Goal: Information Seeking & Learning: Learn about a topic

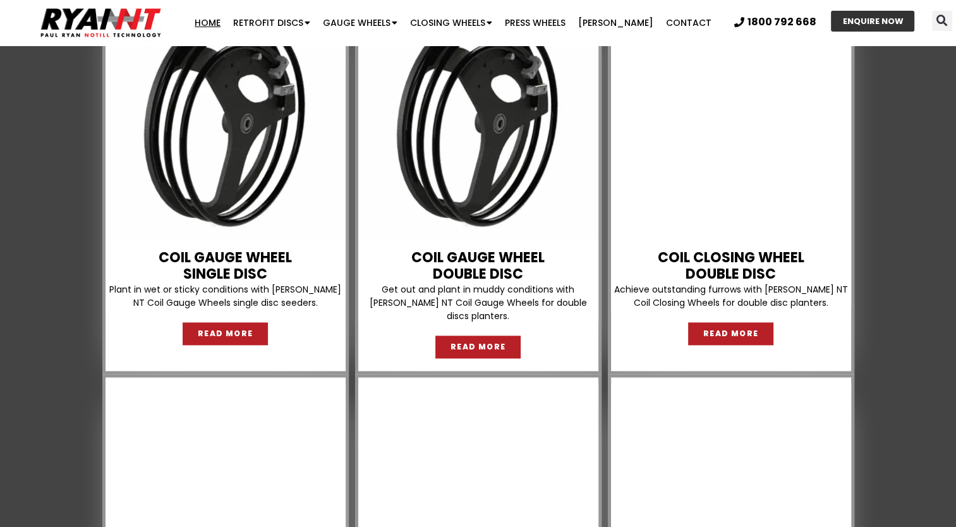
scroll to position [1517, 0]
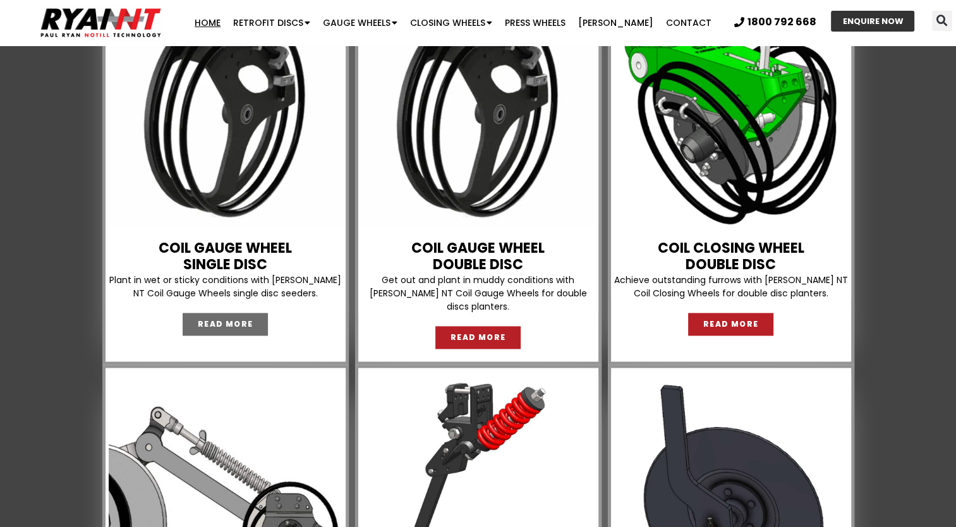
click at [223, 328] on span "READ MORE" at bounding box center [226, 324] width 56 height 8
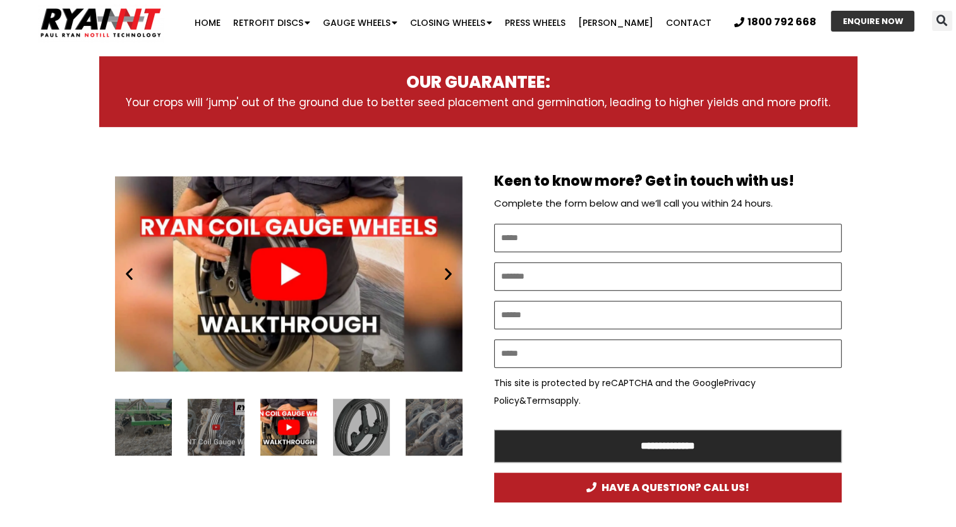
scroll to position [632, 0]
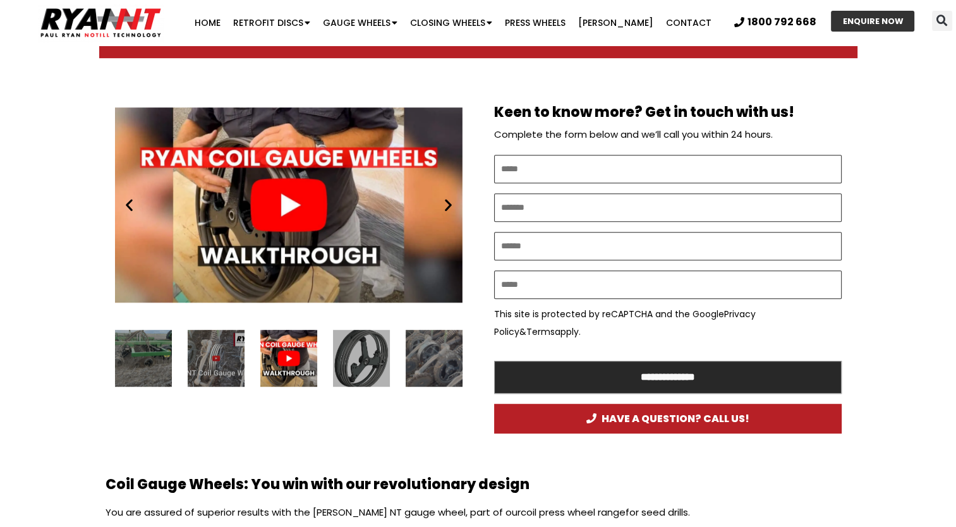
click at [443, 205] on icon "Next slide" at bounding box center [449, 205] width 16 height 16
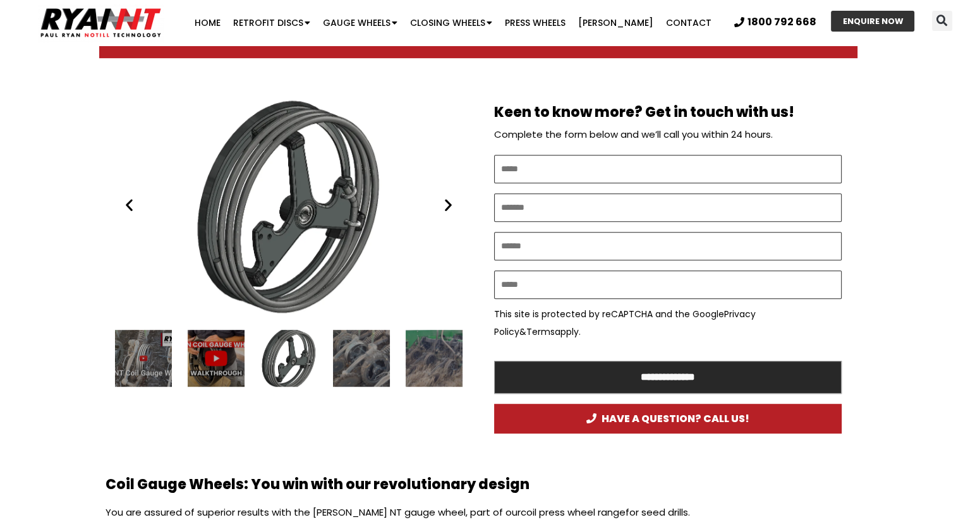
click at [443, 205] on icon "Next slide" at bounding box center [449, 205] width 16 height 16
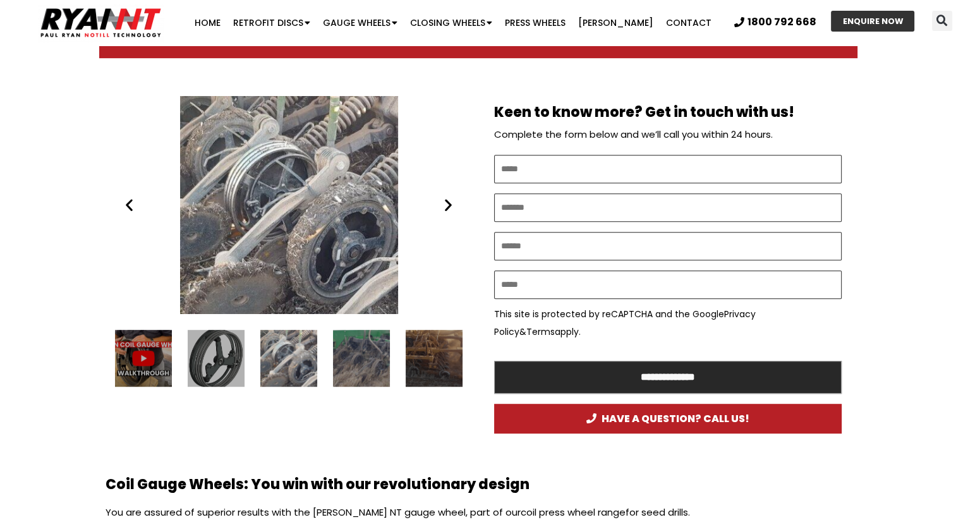
click at [443, 205] on icon "Next slide" at bounding box center [449, 205] width 16 height 16
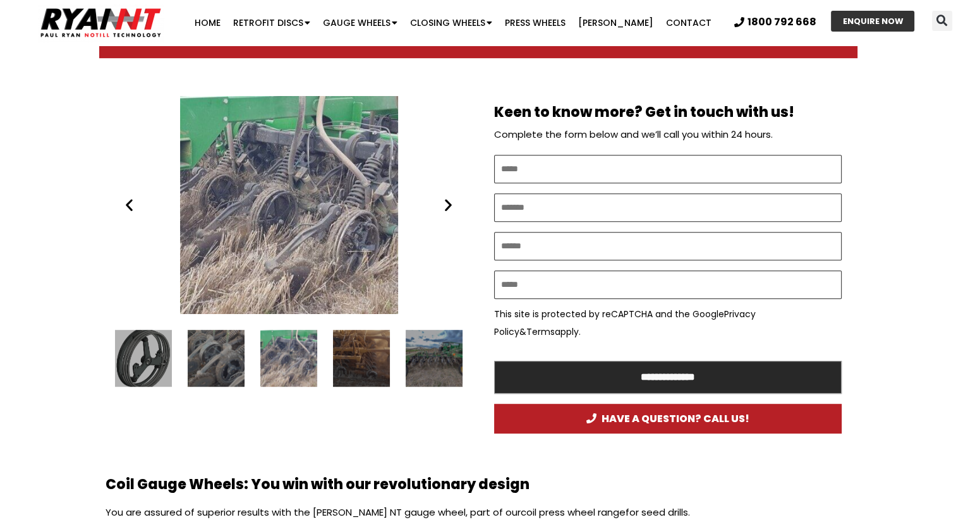
click at [443, 205] on icon "Next slide" at bounding box center [449, 205] width 16 height 16
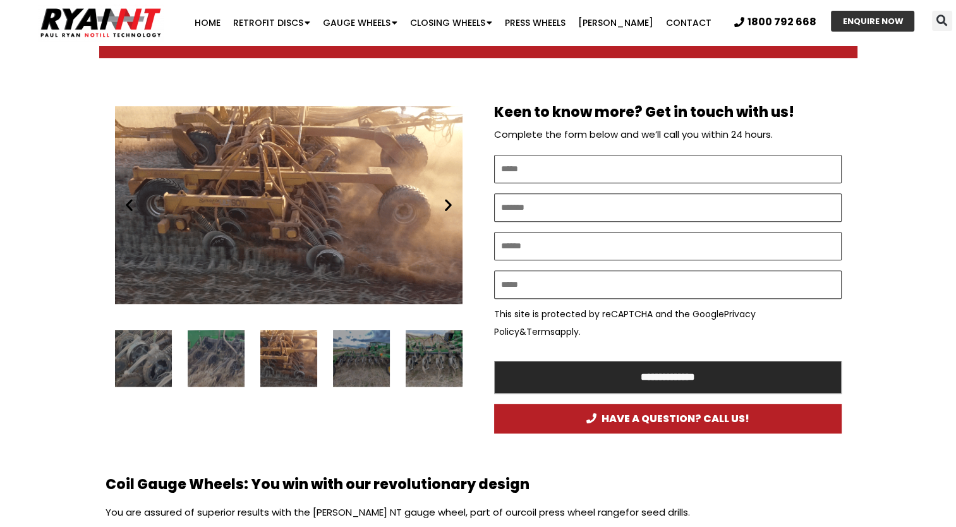
click at [443, 205] on icon "Next slide" at bounding box center [449, 205] width 16 height 16
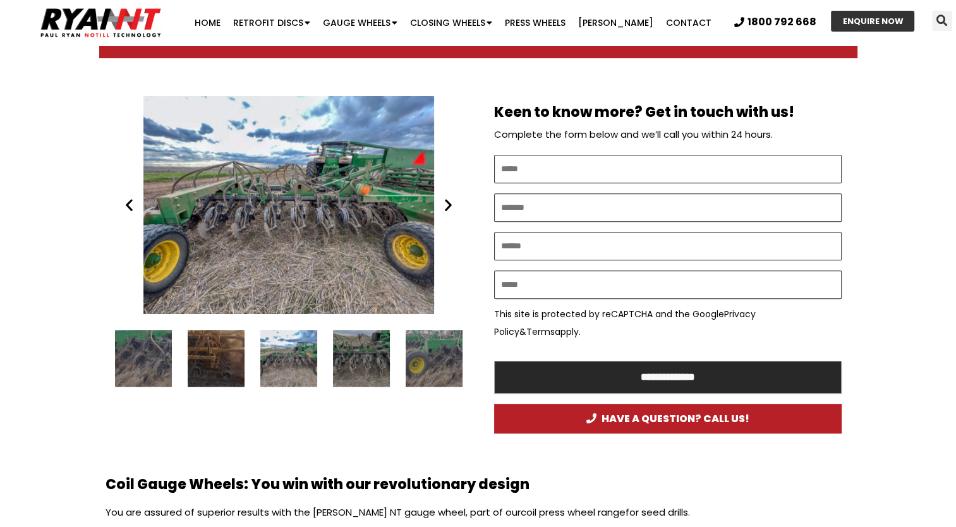
click at [442, 205] on icon "Next slide" at bounding box center [449, 205] width 16 height 16
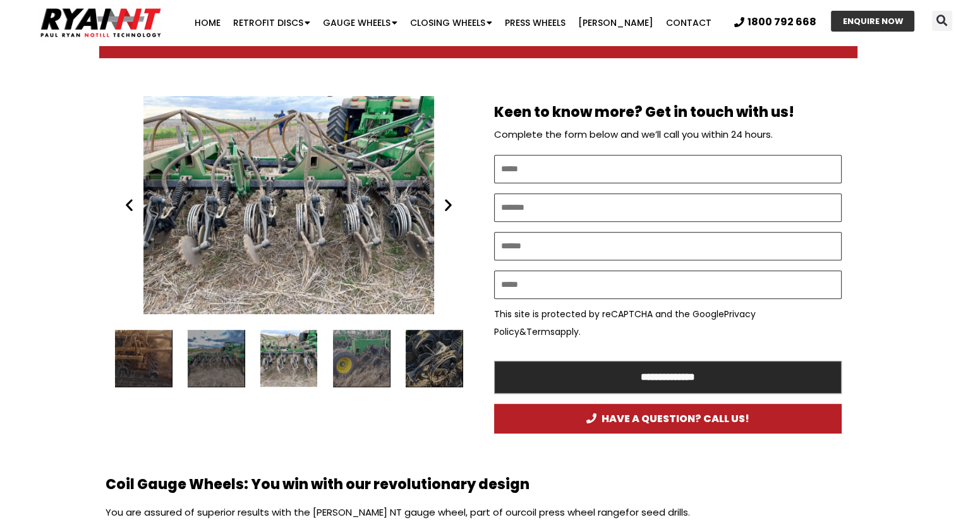
click at [442, 205] on icon "Next slide" at bounding box center [449, 205] width 16 height 16
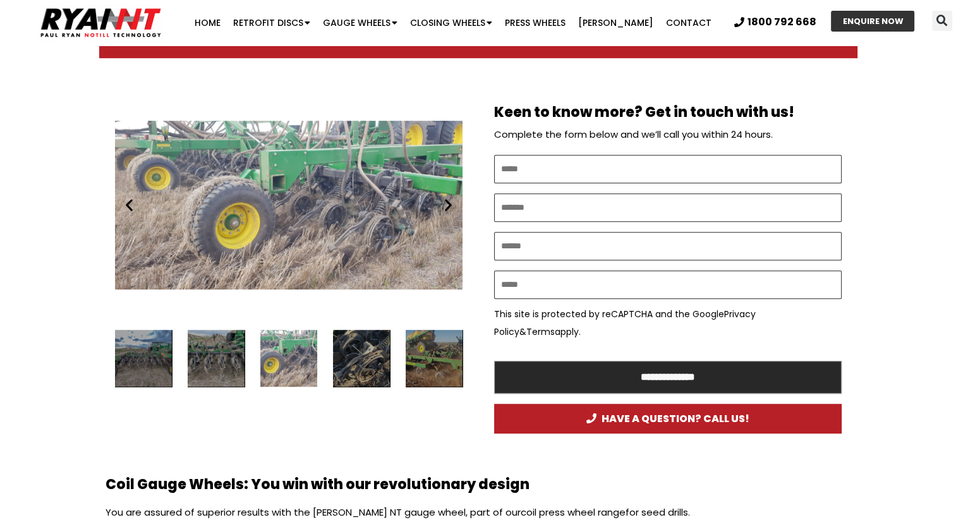
click at [442, 205] on icon "Next slide" at bounding box center [449, 205] width 16 height 16
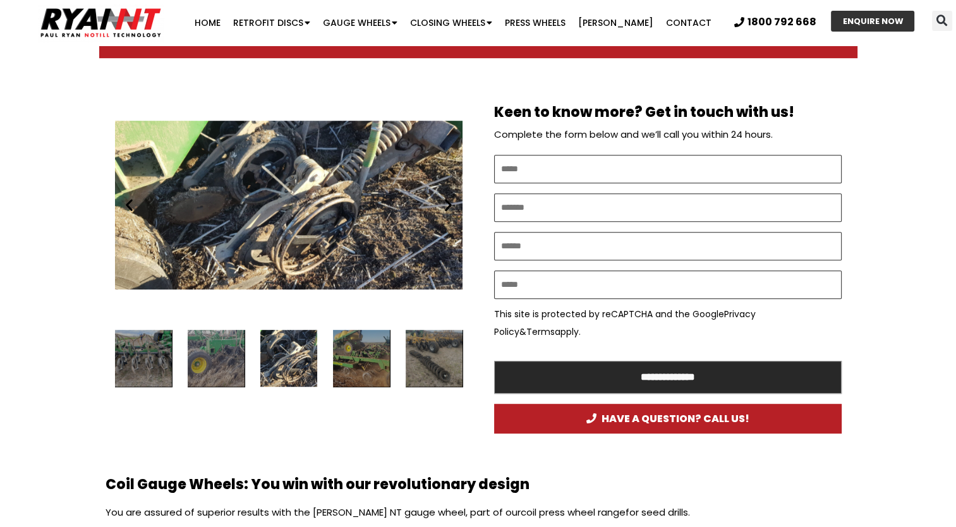
click at [442, 205] on icon "Next slide" at bounding box center [449, 205] width 16 height 16
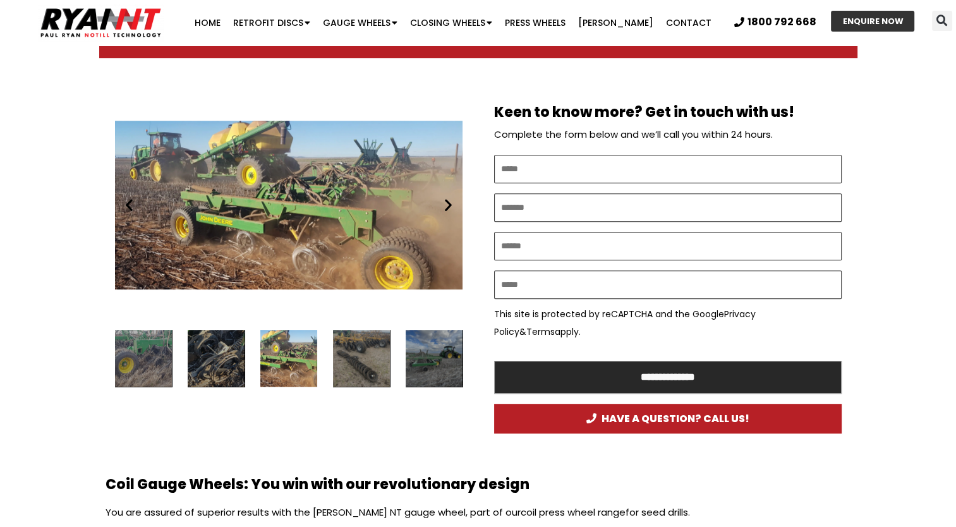
click at [442, 205] on icon "Next slide" at bounding box center [449, 205] width 16 height 16
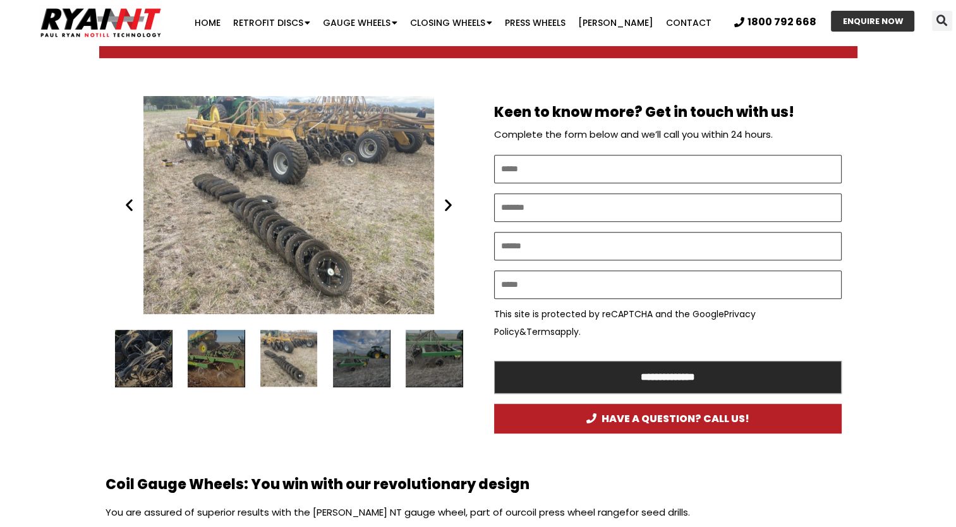
click at [442, 205] on icon "Next slide" at bounding box center [449, 205] width 16 height 16
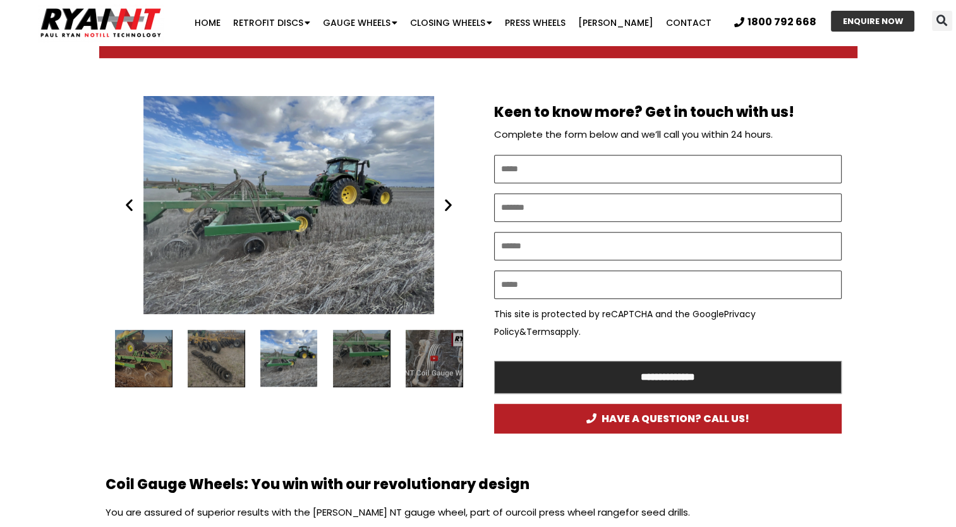
click at [442, 205] on icon "Next slide" at bounding box center [449, 205] width 16 height 16
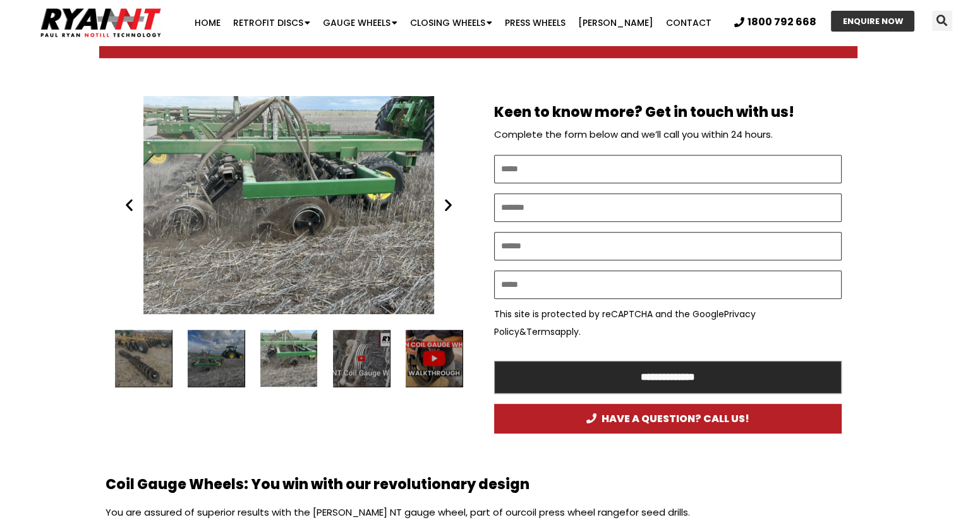
click at [442, 205] on icon "Next slide" at bounding box center [449, 205] width 16 height 16
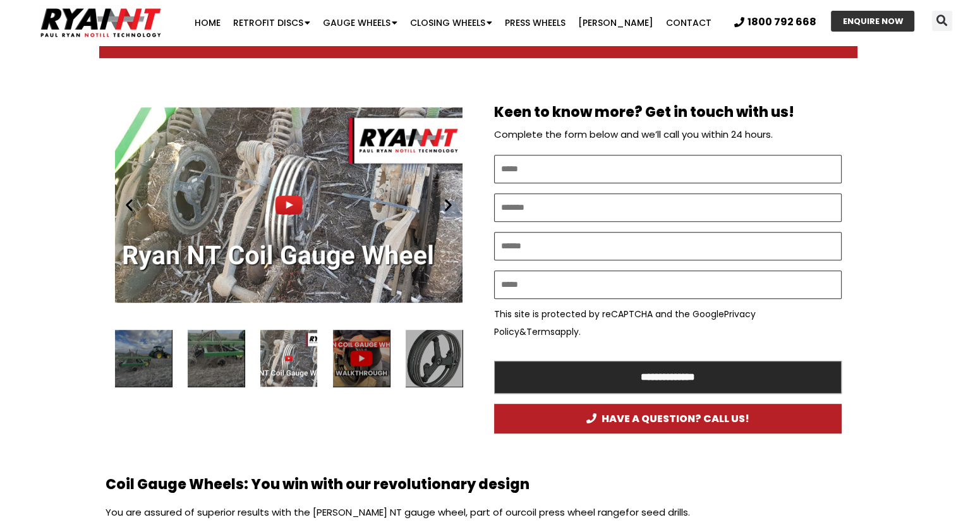
click at [298, 201] on div "Play" at bounding box center [289, 205] width 348 height 218
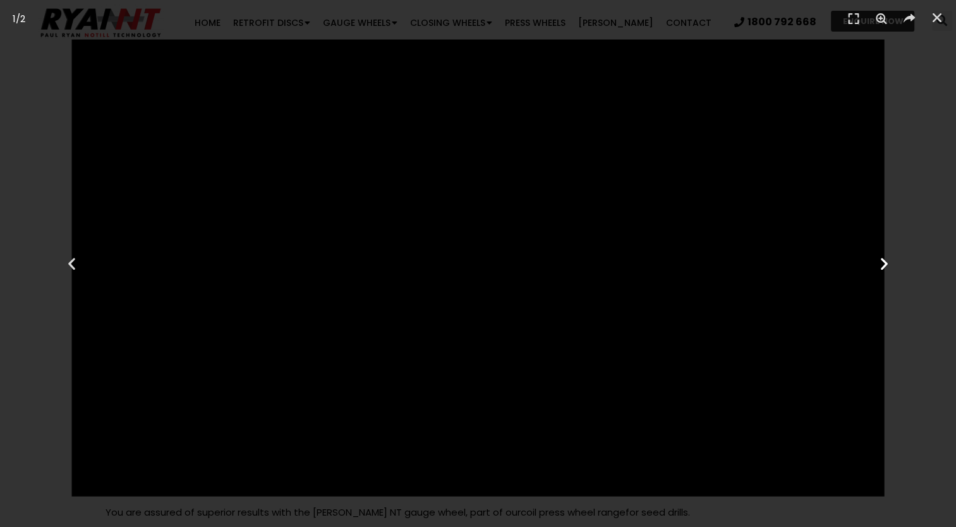
click at [826, 303] on div "Next" at bounding box center [884, 263] width 143 height 527
click at [939, 21] on icon "Close (Esc)" at bounding box center [937, 17] width 13 height 13
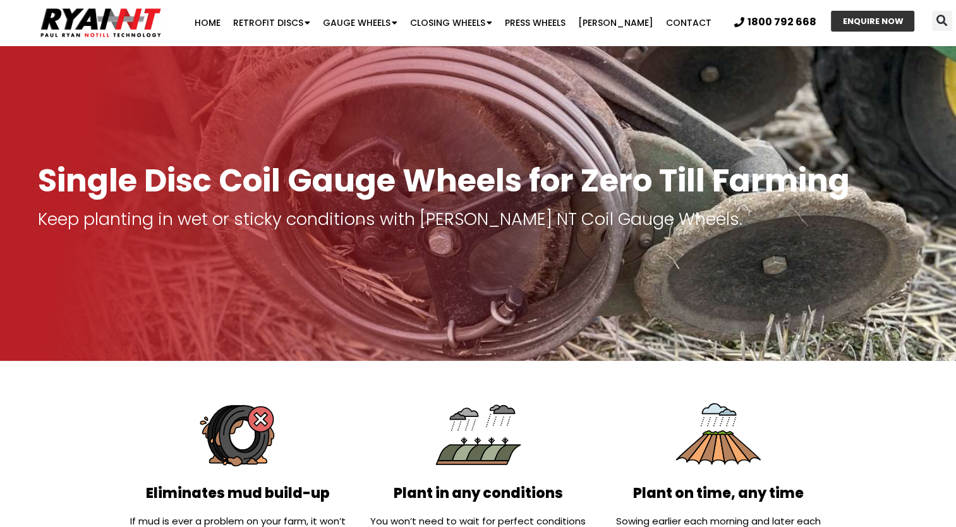
scroll to position [0, 0]
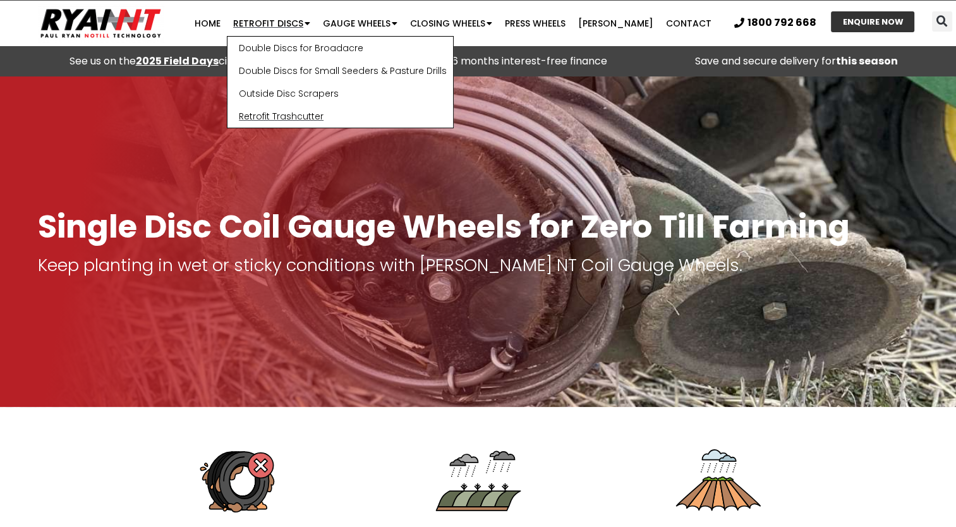
click at [314, 115] on link "Retrofit Trashcutter" at bounding box center [341, 116] width 226 height 23
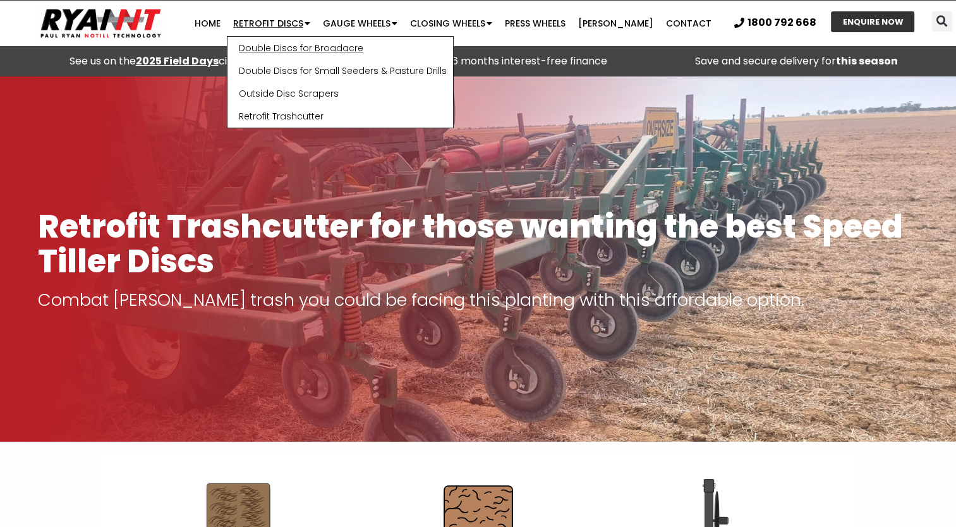
click at [322, 42] on link "Double Discs for Broadacre" at bounding box center [341, 48] width 226 height 23
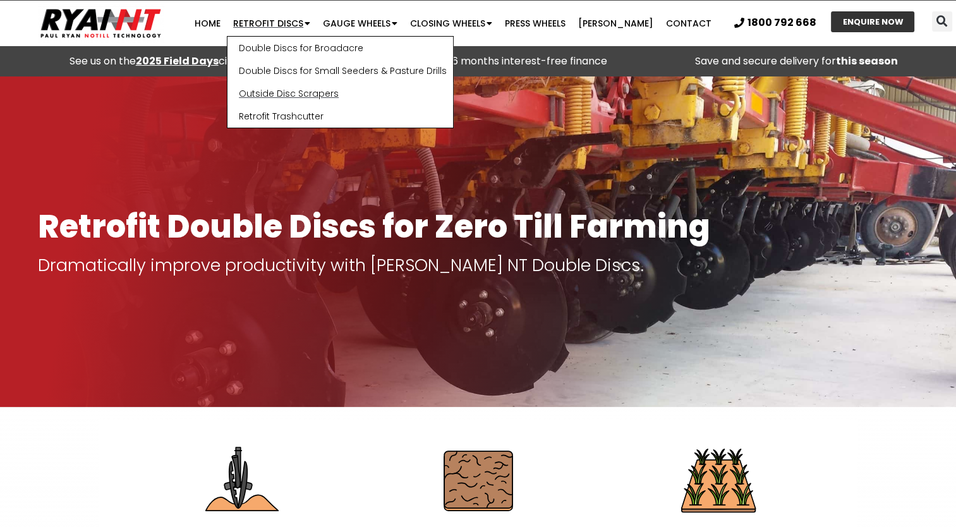
click at [309, 92] on link "Outside Disc Scrapers" at bounding box center [341, 93] width 226 height 23
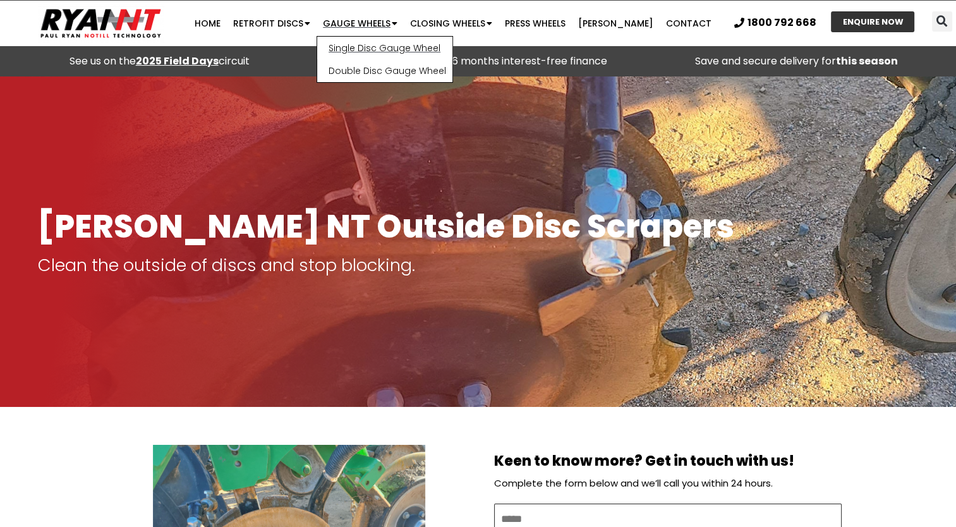
click at [396, 46] on link "Single Disc Gauge Wheel" at bounding box center [384, 48] width 135 height 23
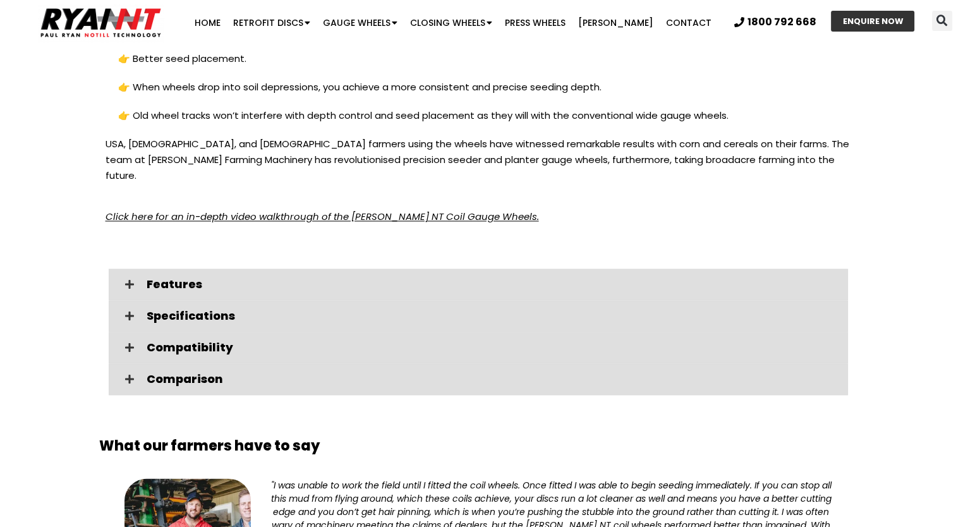
scroll to position [1960, 0]
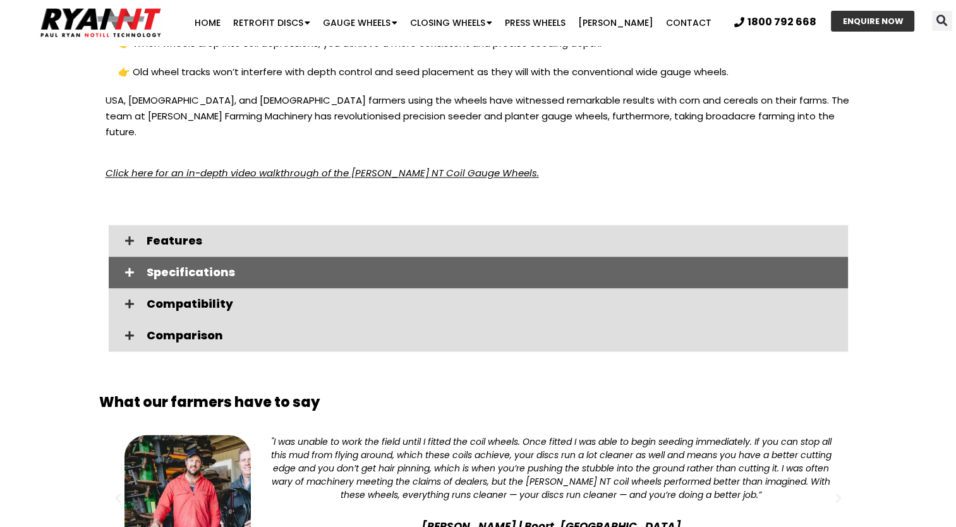
click at [241, 267] on span "Specifications" at bounding box center [493, 272] width 692 height 11
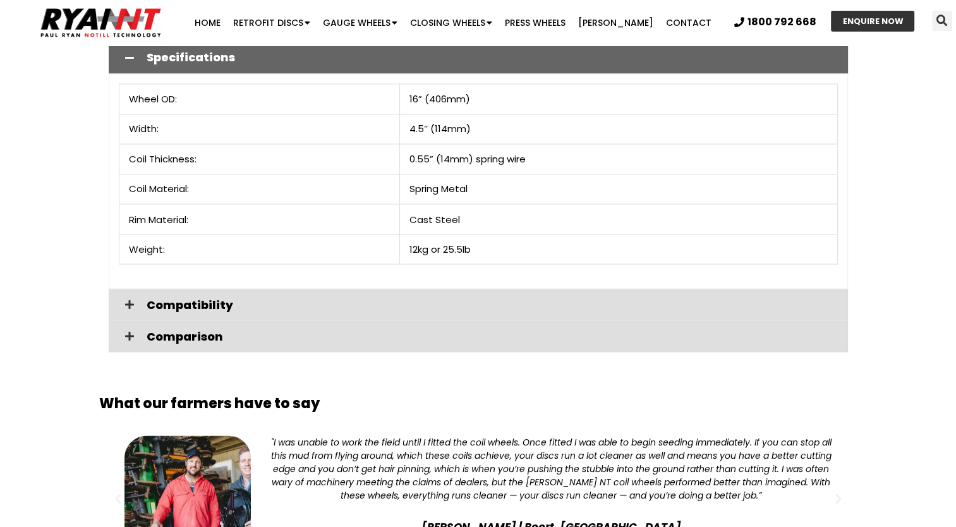
scroll to position [2212, 0]
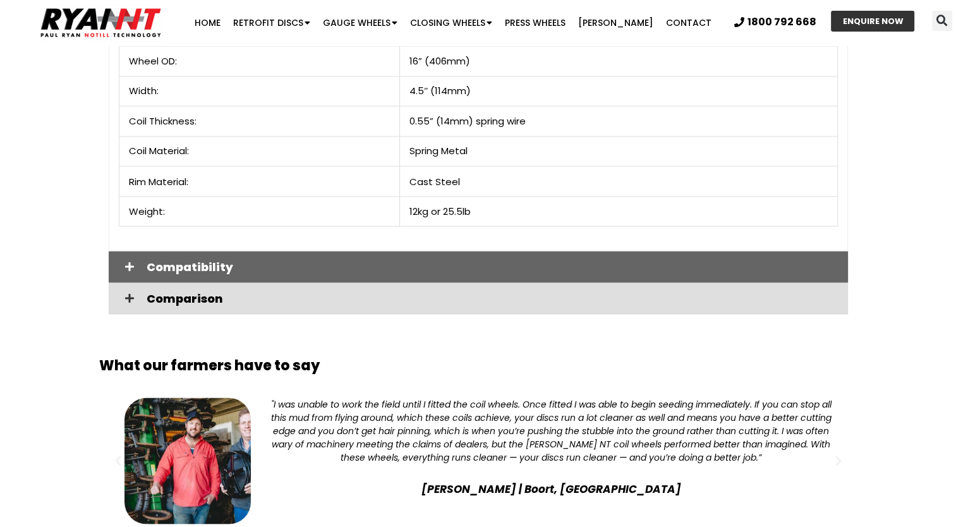
click at [243, 254] on div "Compatibility" at bounding box center [479, 267] width 740 height 32
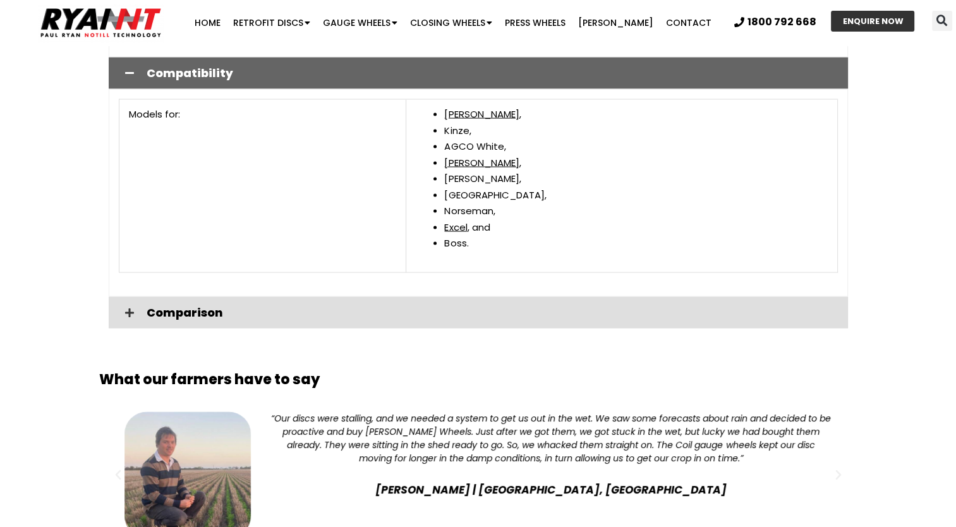
scroll to position [2465, 0]
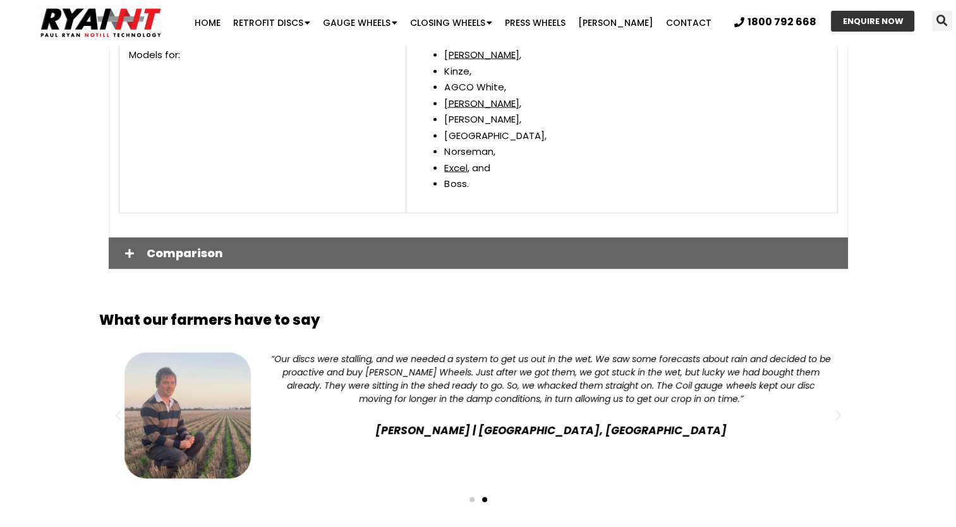
click at [238, 248] on span "Comparison" at bounding box center [493, 253] width 692 height 11
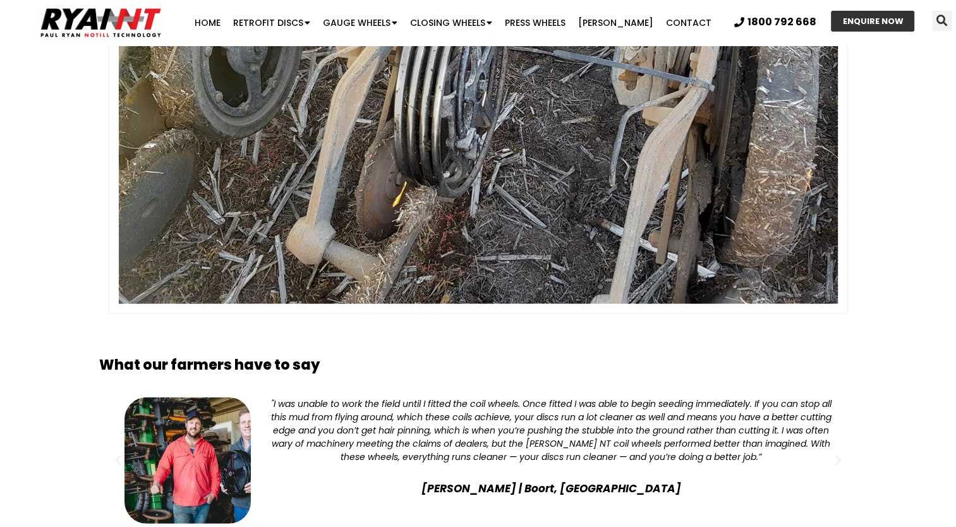
scroll to position [2971, 0]
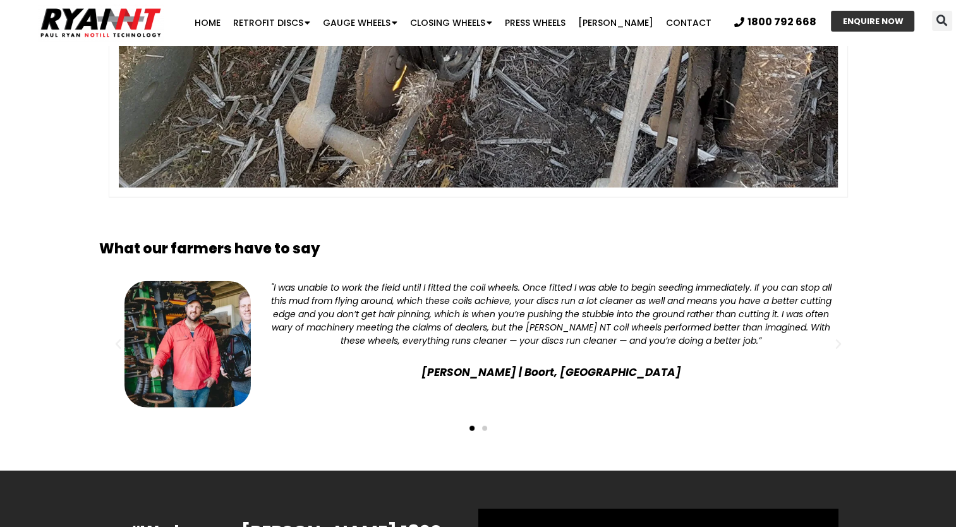
click at [485, 426] on span "Go to slide 2" at bounding box center [484, 428] width 5 height 5
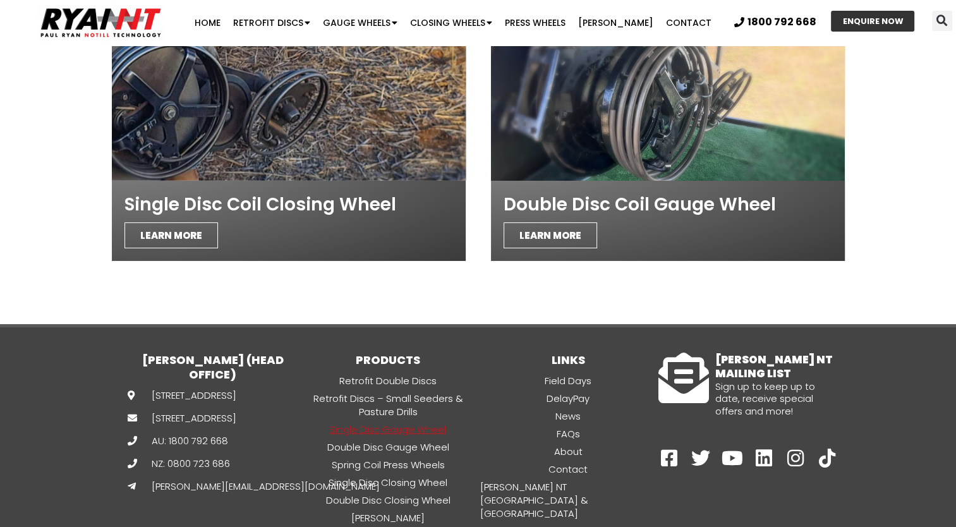
scroll to position [4425, 0]
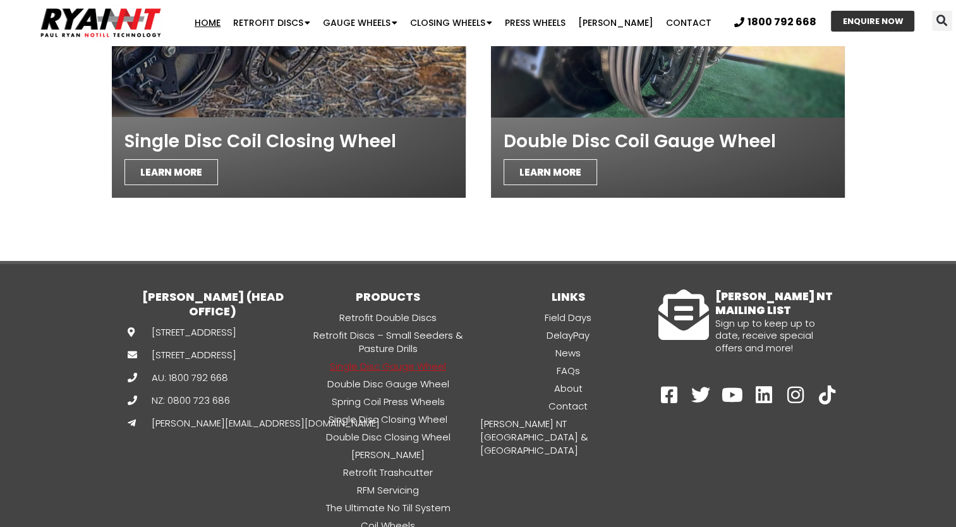
click at [227, 24] on link "Home" at bounding box center [207, 22] width 39 height 25
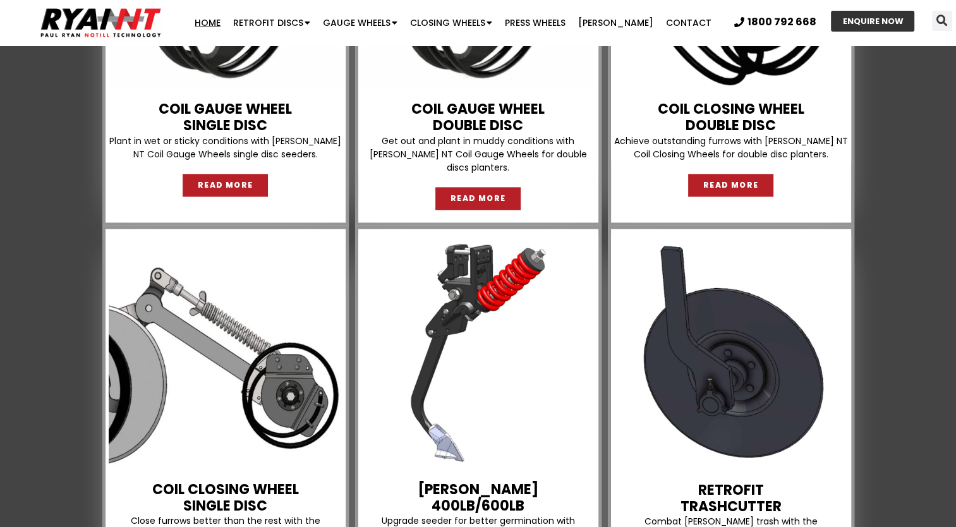
scroll to position [1770, 0]
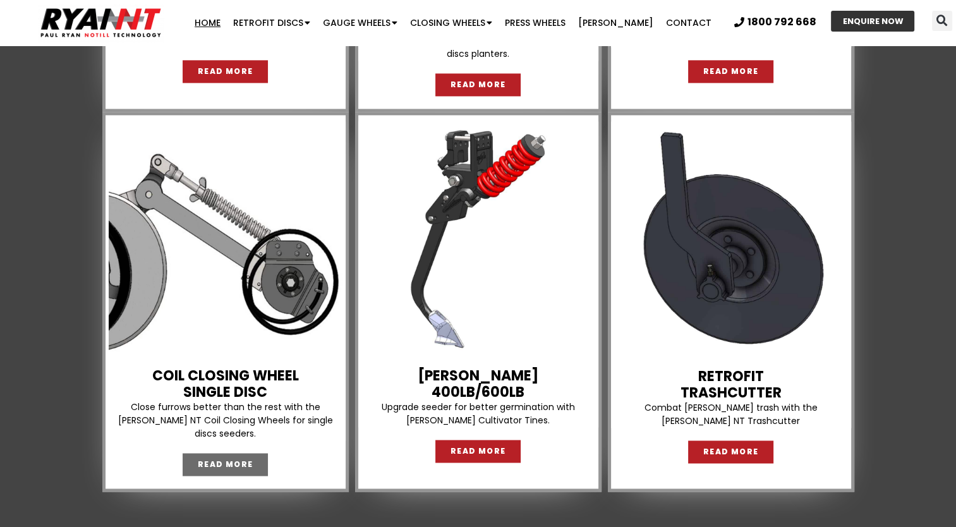
click at [214, 461] on span "READ MORE" at bounding box center [226, 465] width 56 height 8
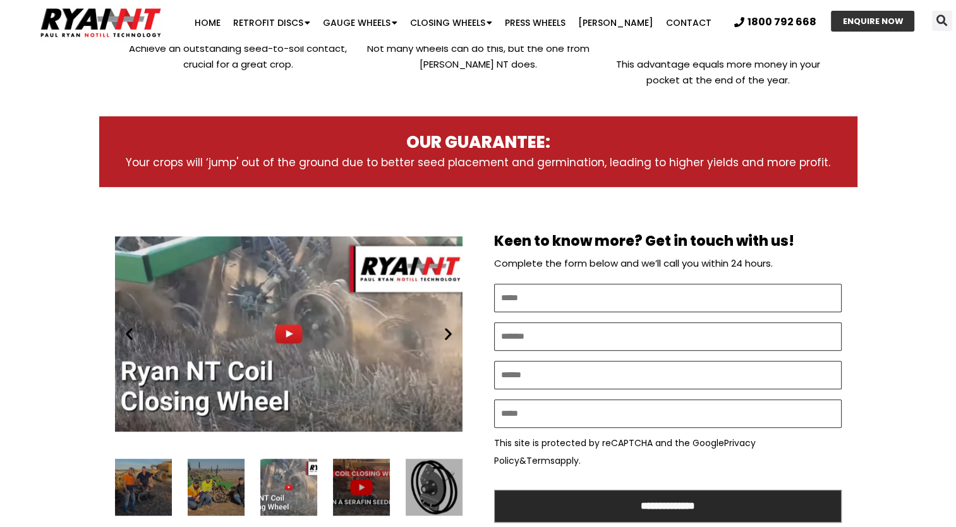
scroll to position [569, 0]
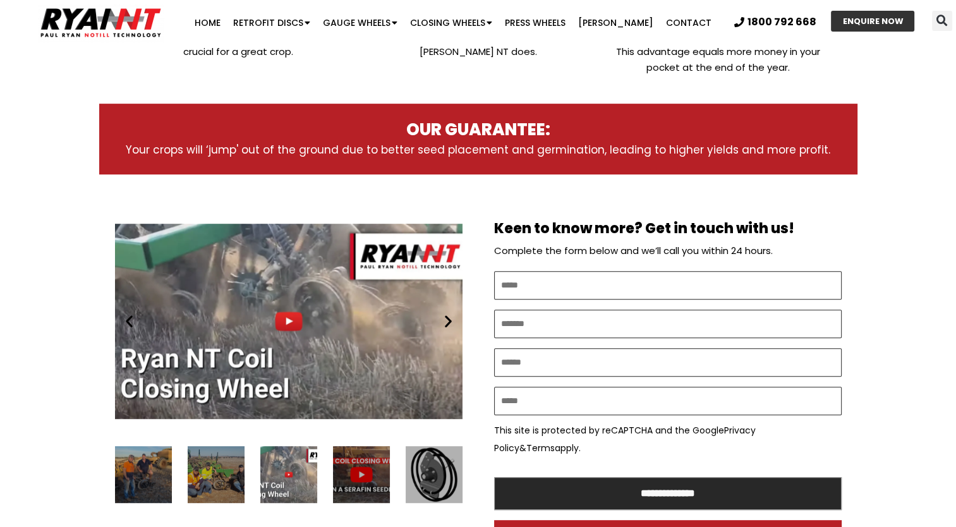
click at [279, 303] on div "Play" at bounding box center [289, 321] width 348 height 218
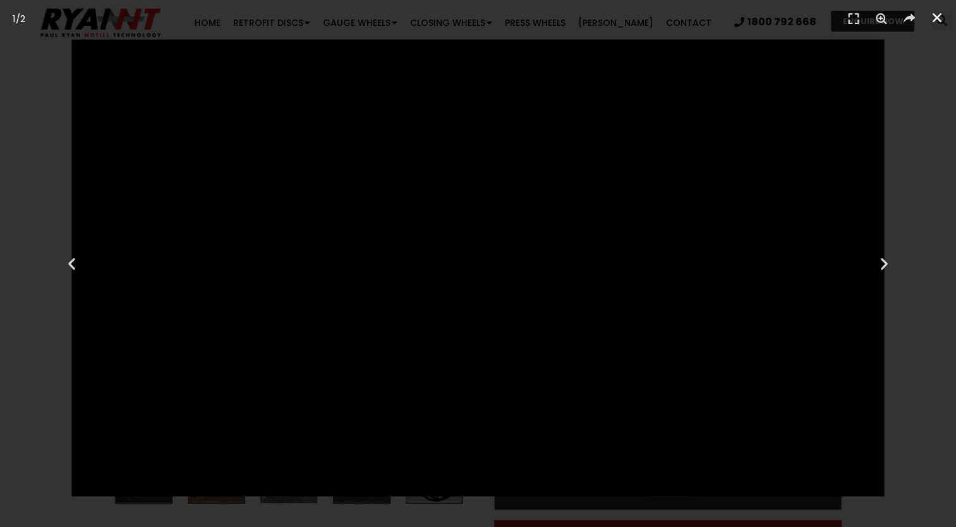
click at [941, 19] on icon "Close (Esc)" at bounding box center [937, 17] width 13 height 13
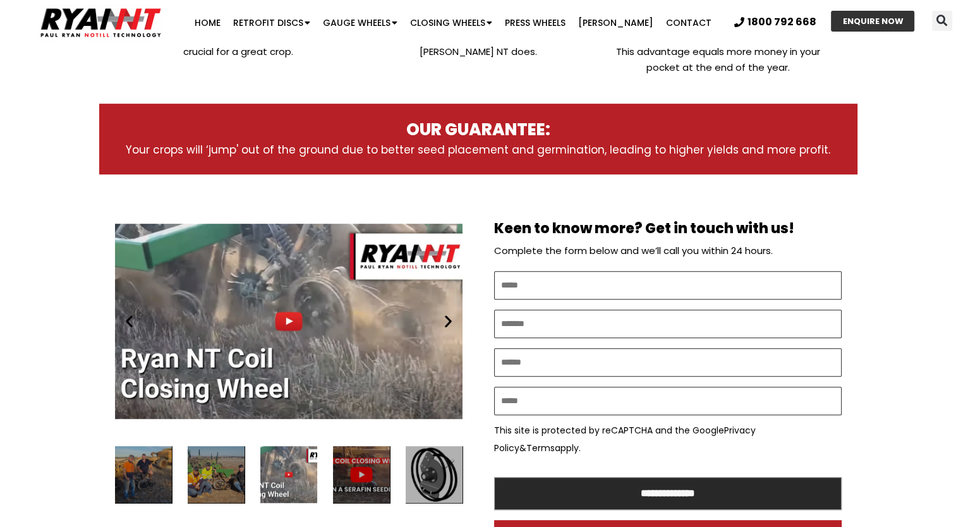
click at [448, 314] on icon "Next slide" at bounding box center [449, 322] width 16 height 16
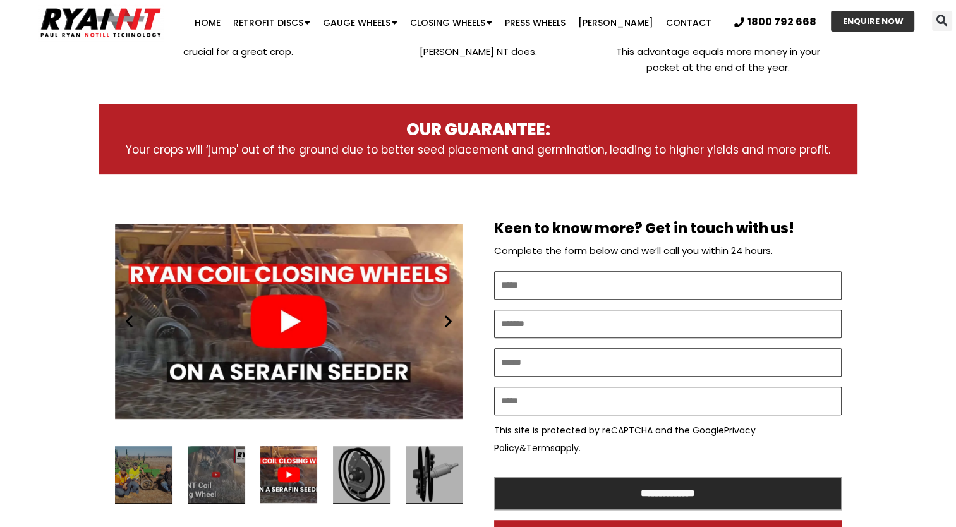
click at [293, 309] on div "Play" at bounding box center [289, 321] width 348 height 218
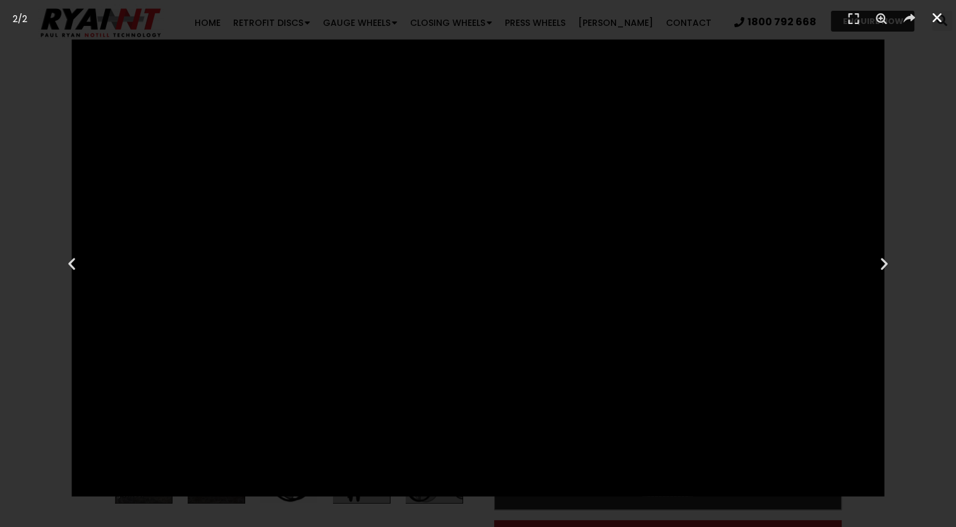
click at [933, 16] on icon "Close (Esc)" at bounding box center [937, 17] width 13 height 13
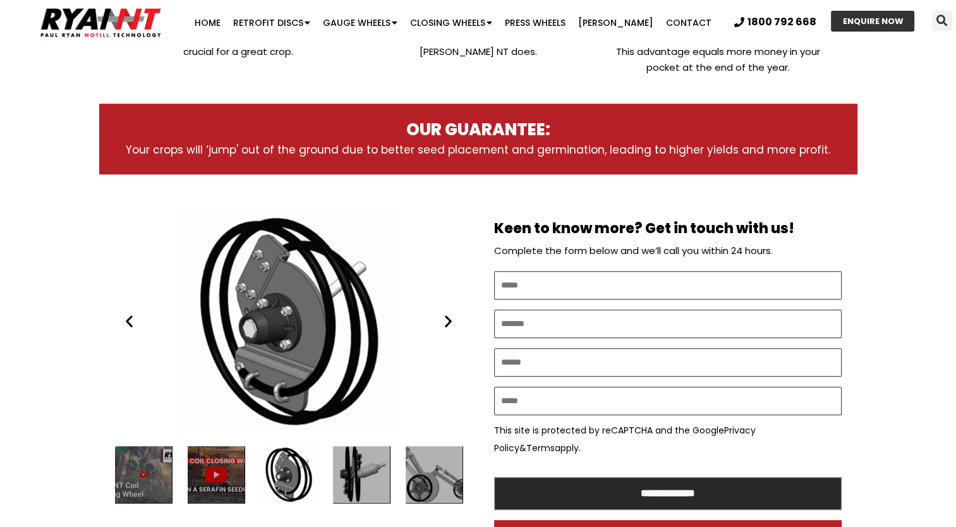
click at [447, 314] on icon "Next slide" at bounding box center [449, 322] width 16 height 16
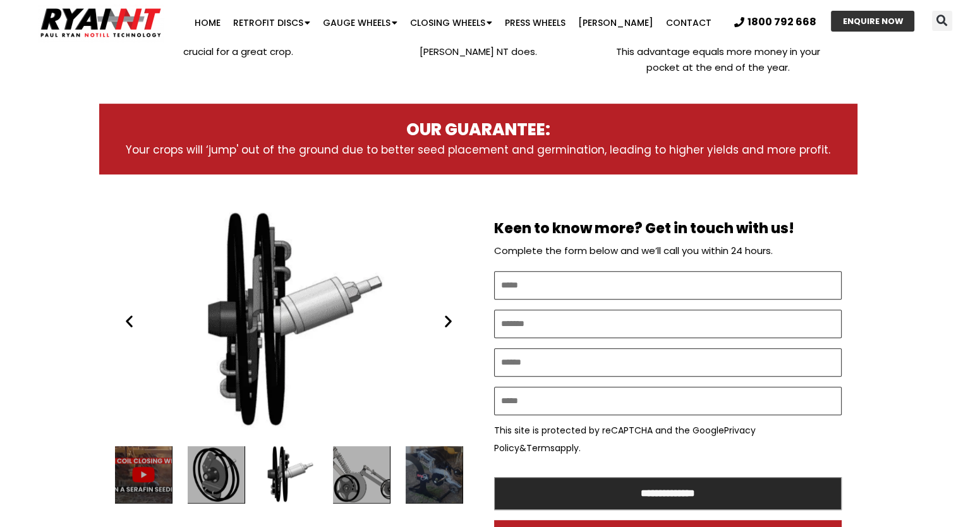
click at [447, 314] on icon "Next slide" at bounding box center [449, 322] width 16 height 16
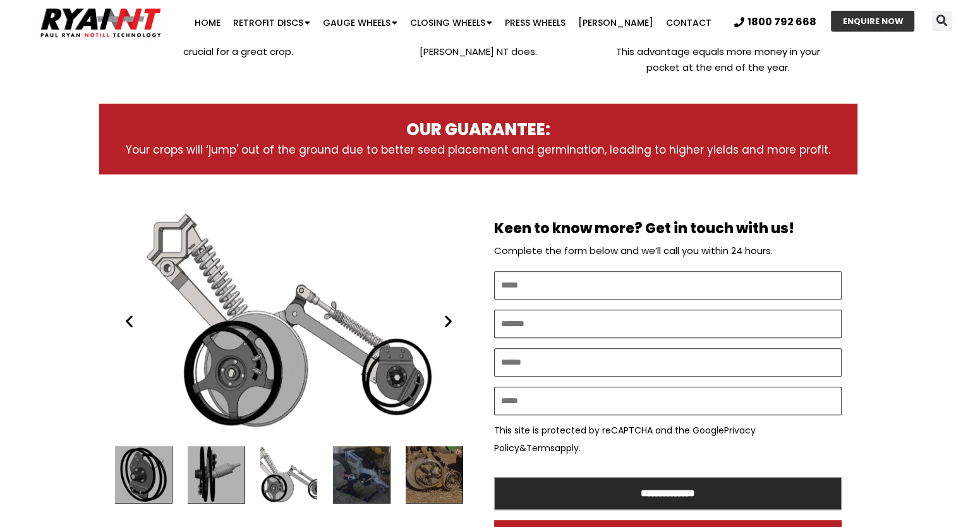
click at [447, 314] on icon "Next slide" at bounding box center [449, 322] width 16 height 16
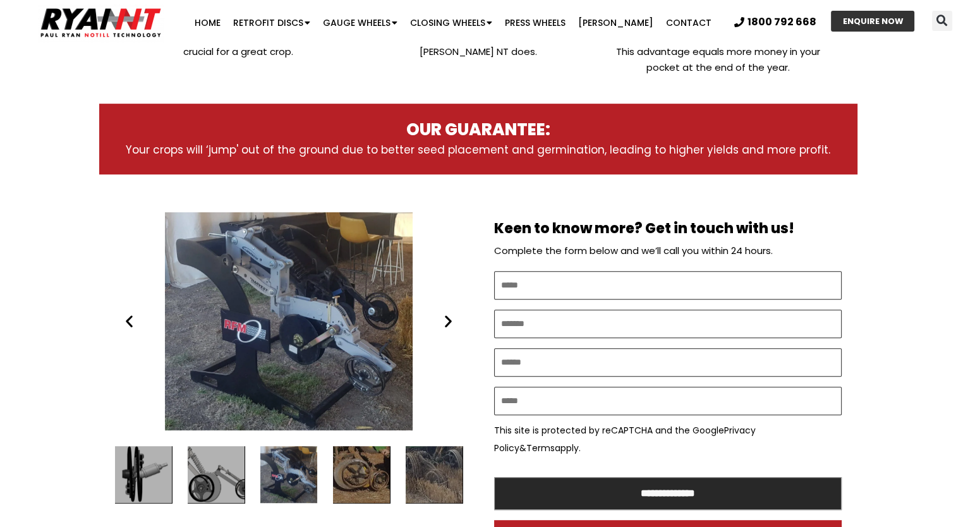
click at [440, 306] on div "Play Play Play Play Play Play" at bounding box center [289, 321] width 348 height 218
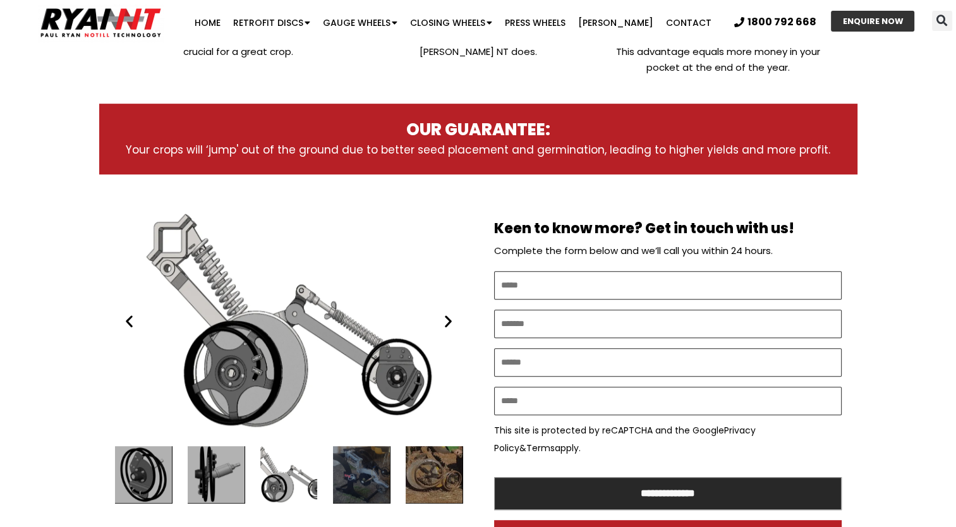
click at [450, 314] on icon "Next slide" at bounding box center [449, 322] width 16 height 16
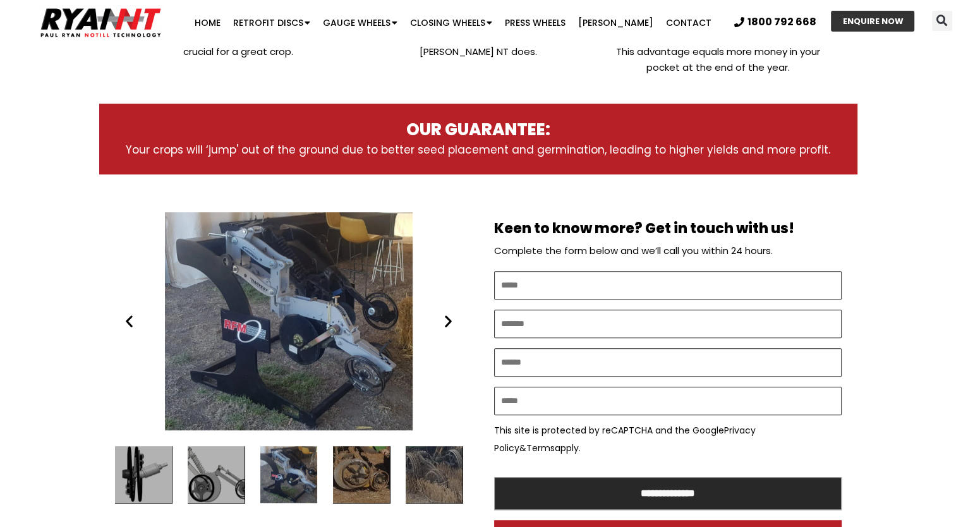
click at [450, 314] on icon "Next slide" at bounding box center [449, 322] width 16 height 16
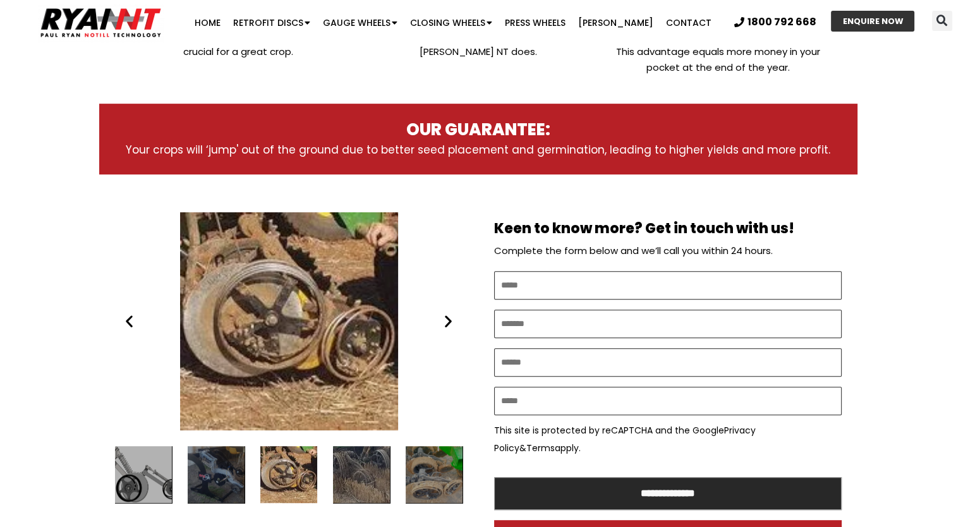
click at [450, 314] on icon "Next slide" at bounding box center [449, 322] width 16 height 16
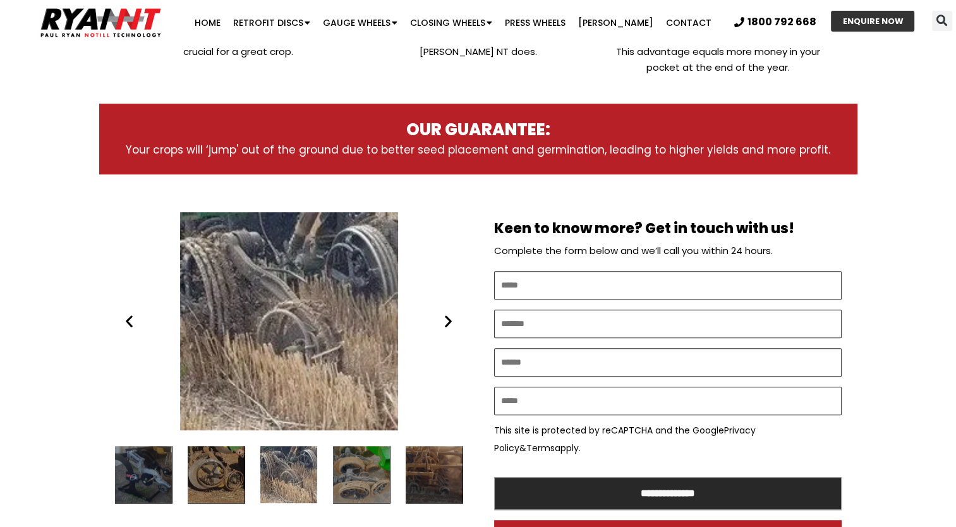
click at [450, 314] on icon "Next slide" at bounding box center [449, 322] width 16 height 16
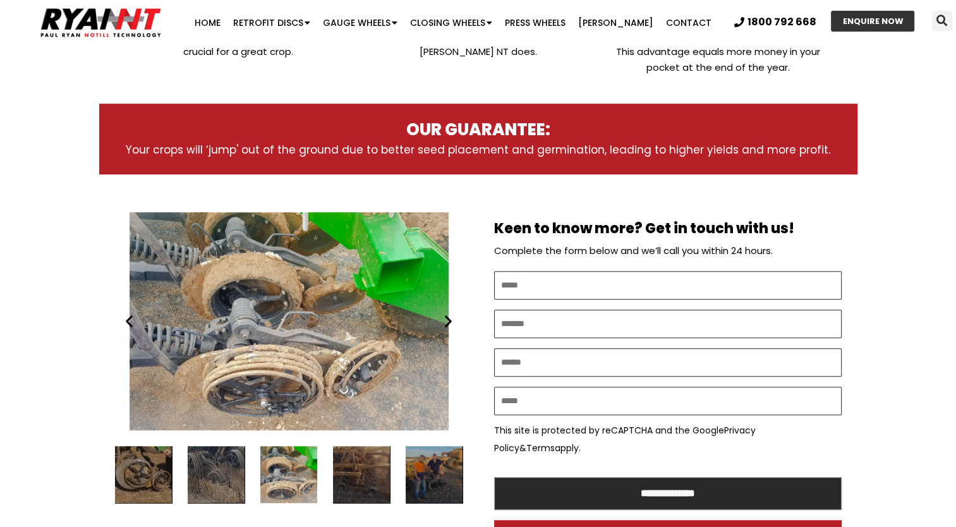
click at [450, 314] on icon "Next slide" at bounding box center [449, 322] width 16 height 16
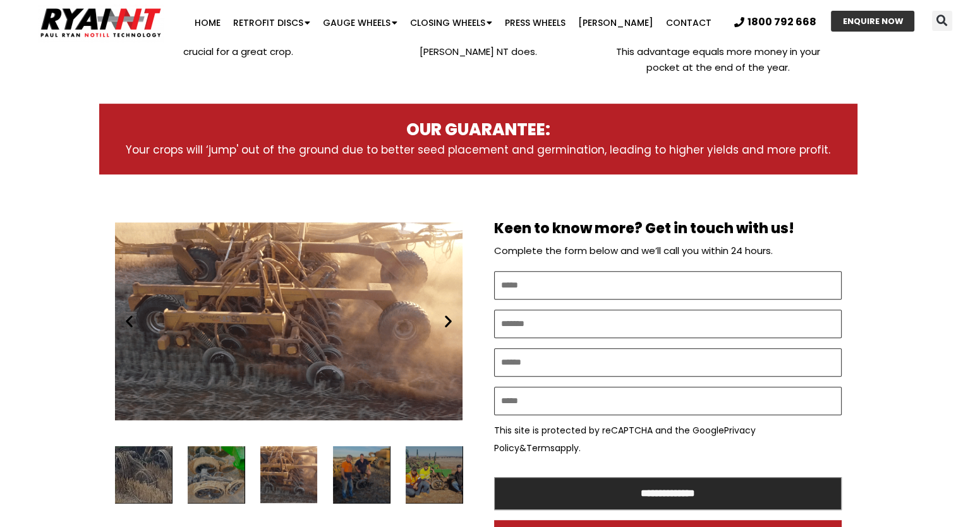
click at [450, 314] on icon "Next slide" at bounding box center [449, 322] width 16 height 16
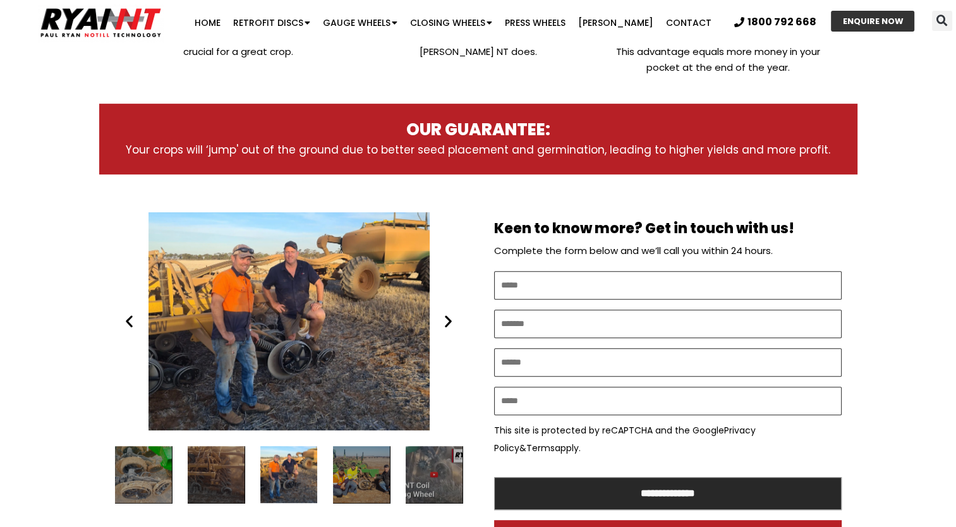
click at [450, 314] on icon "Next slide" at bounding box center [449, 322] width 16 height 16
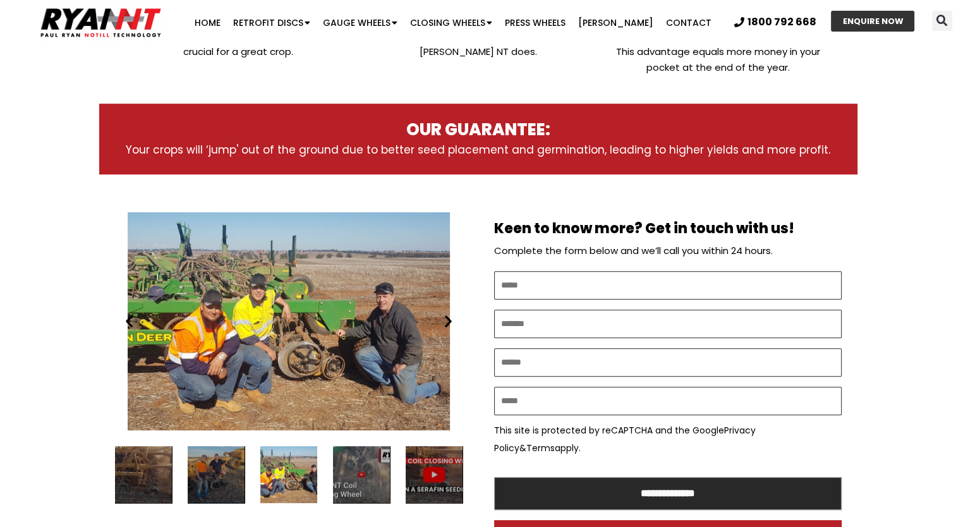
click at [450, 314] on icon "Next slide" at bounding box center [449, 322] width 16 height 16
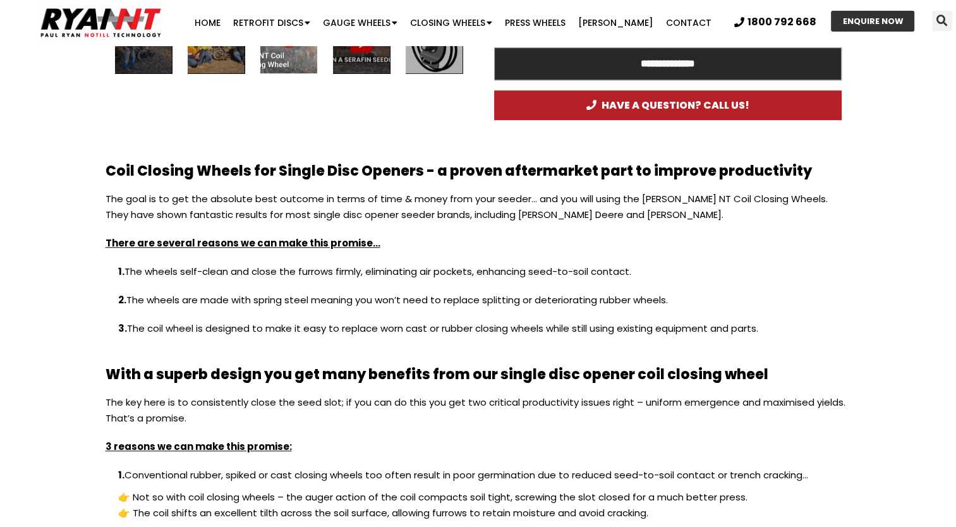
scroll to position [1011, 0]
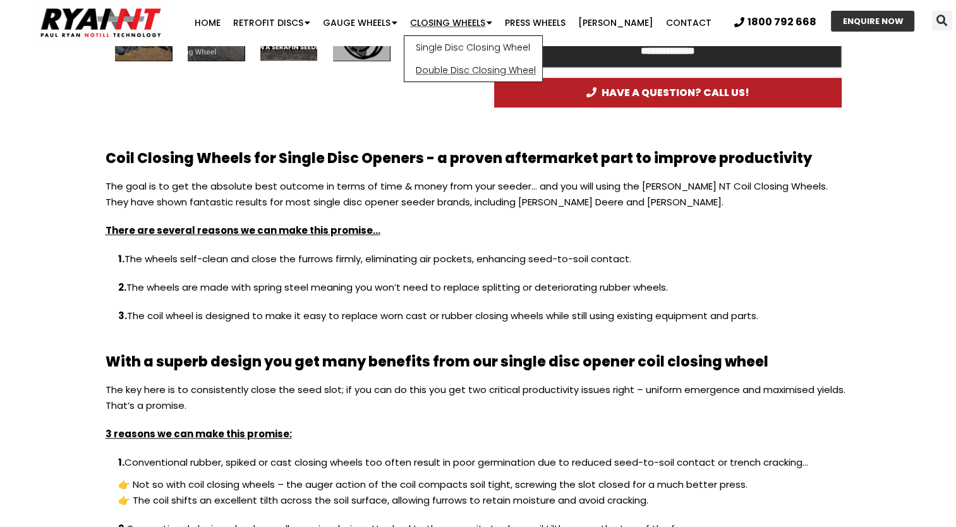
click at [492, 69] on link "Double Disc Closing Wheel" at bounding box center [474, 70] width 138 height 23
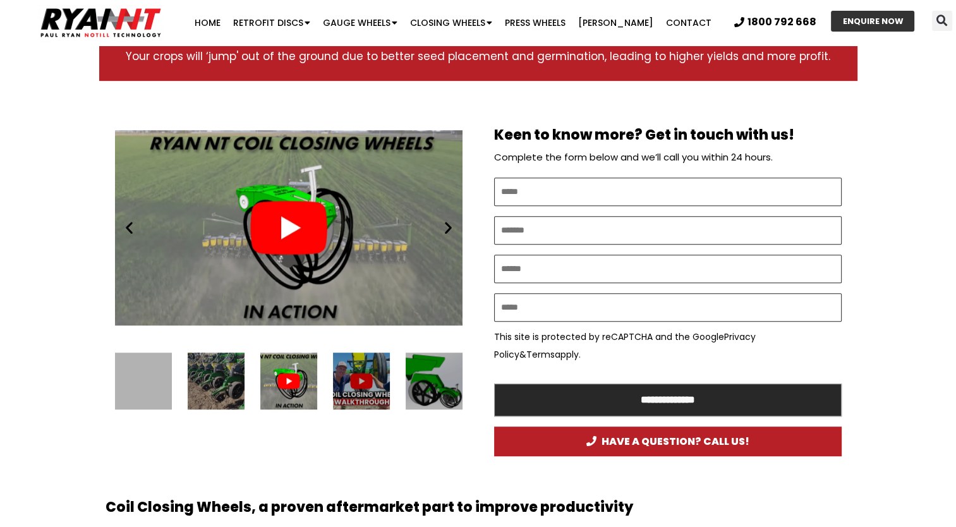
scroll to position [632, 0]
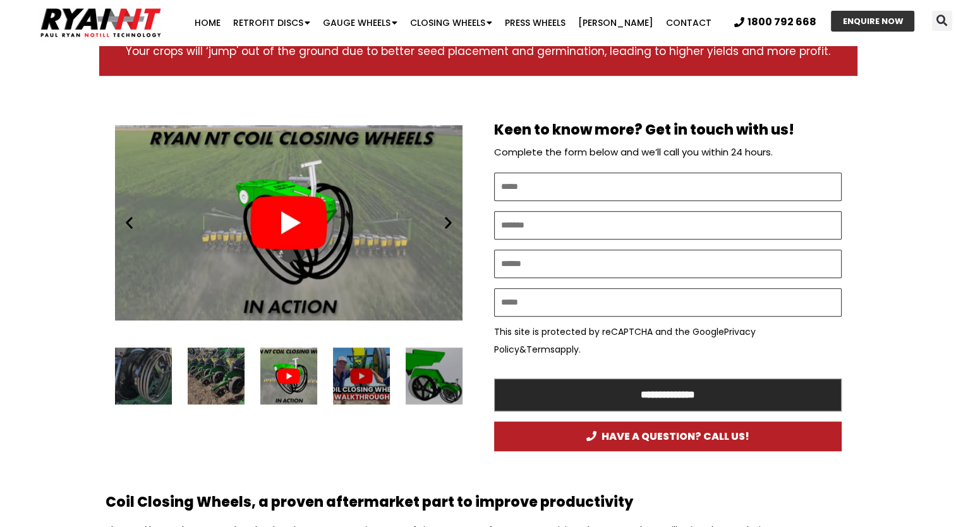
click at [293, 210] on div "Play" at bounding box center [289, 223] width 348 height 218
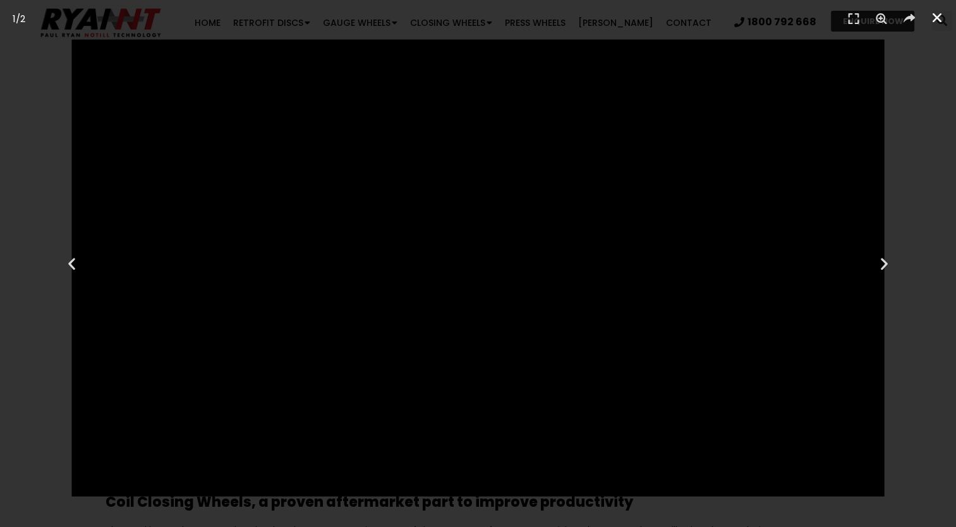
click at [934, 15] on icon "Close (Esc)" at bounding box center [937, 17] width 13 height 13
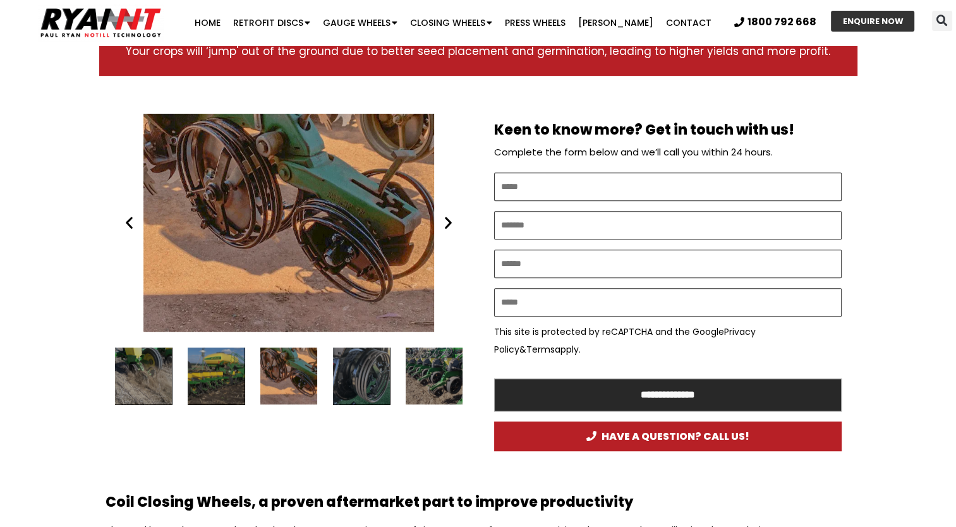
click at [449, 215] on icon "Next slide" at bounding box center [449, 223] width 16 height 16
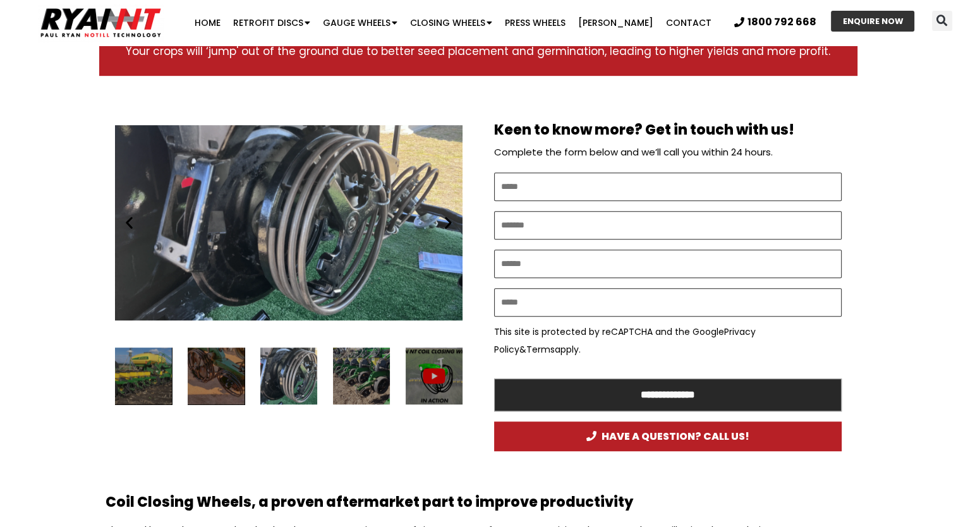
click at [449, 215] on icon "Next slide" at bounding box center [449, 223] width 16 height 16
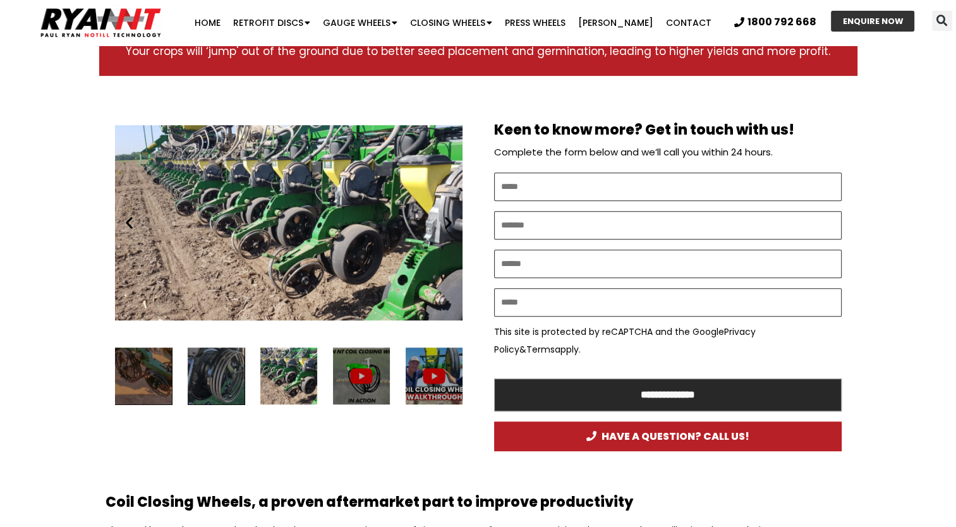
click at [449, 215] on icon "Next slide" at bounding box center [449, 223] width 16 height 16
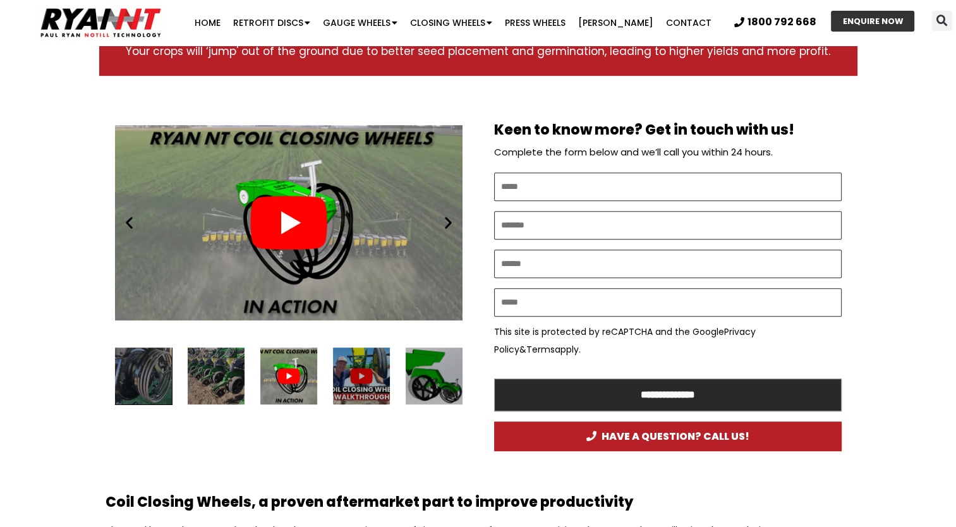
click at [449, 215] on icon "Next slide" at bounding box center [449, 223] width 16 height 16
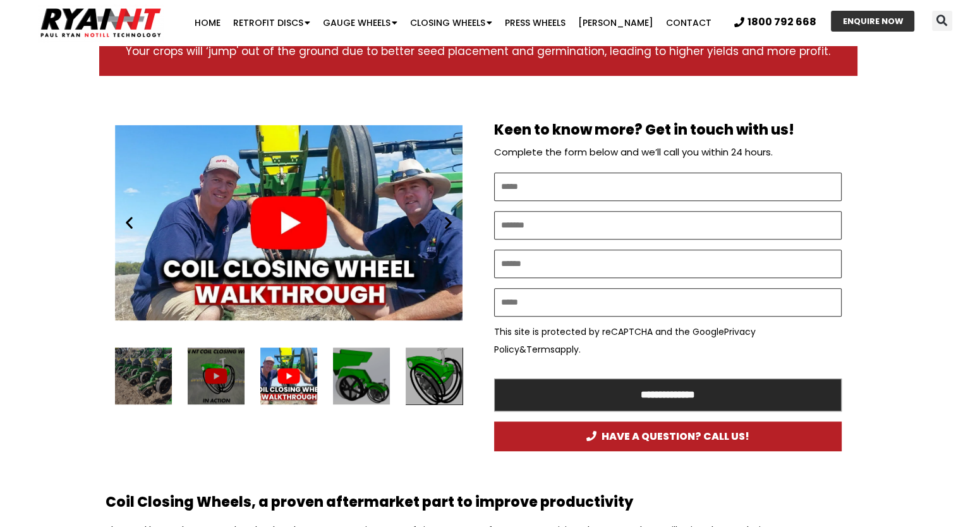
click at [300, 209] on div "Play" at bounding box center [289, 223] width 348 height 218
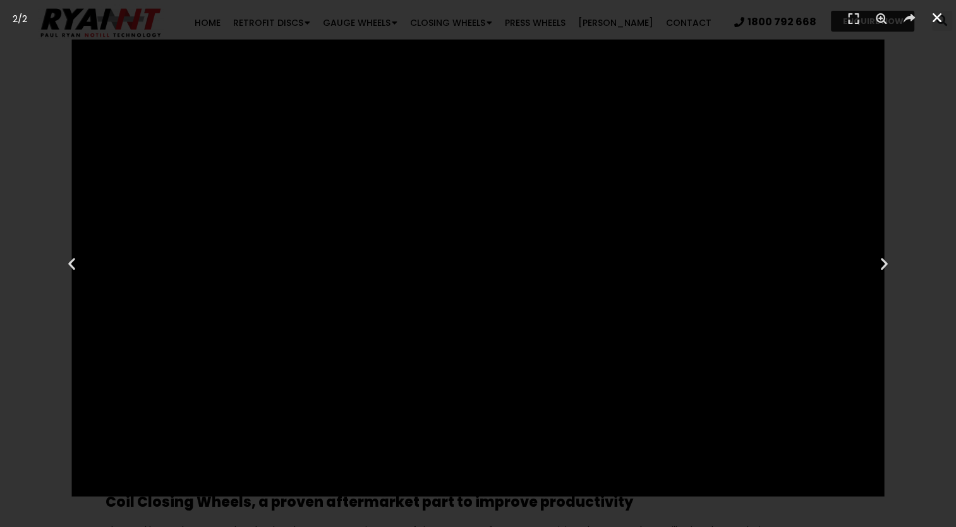
click at [932, 13] on icon "Close (Esc)" at bounding box center [937, 17] width 13 height 13
